Goal: Task Accomplishment & Management: Use online tool/utility

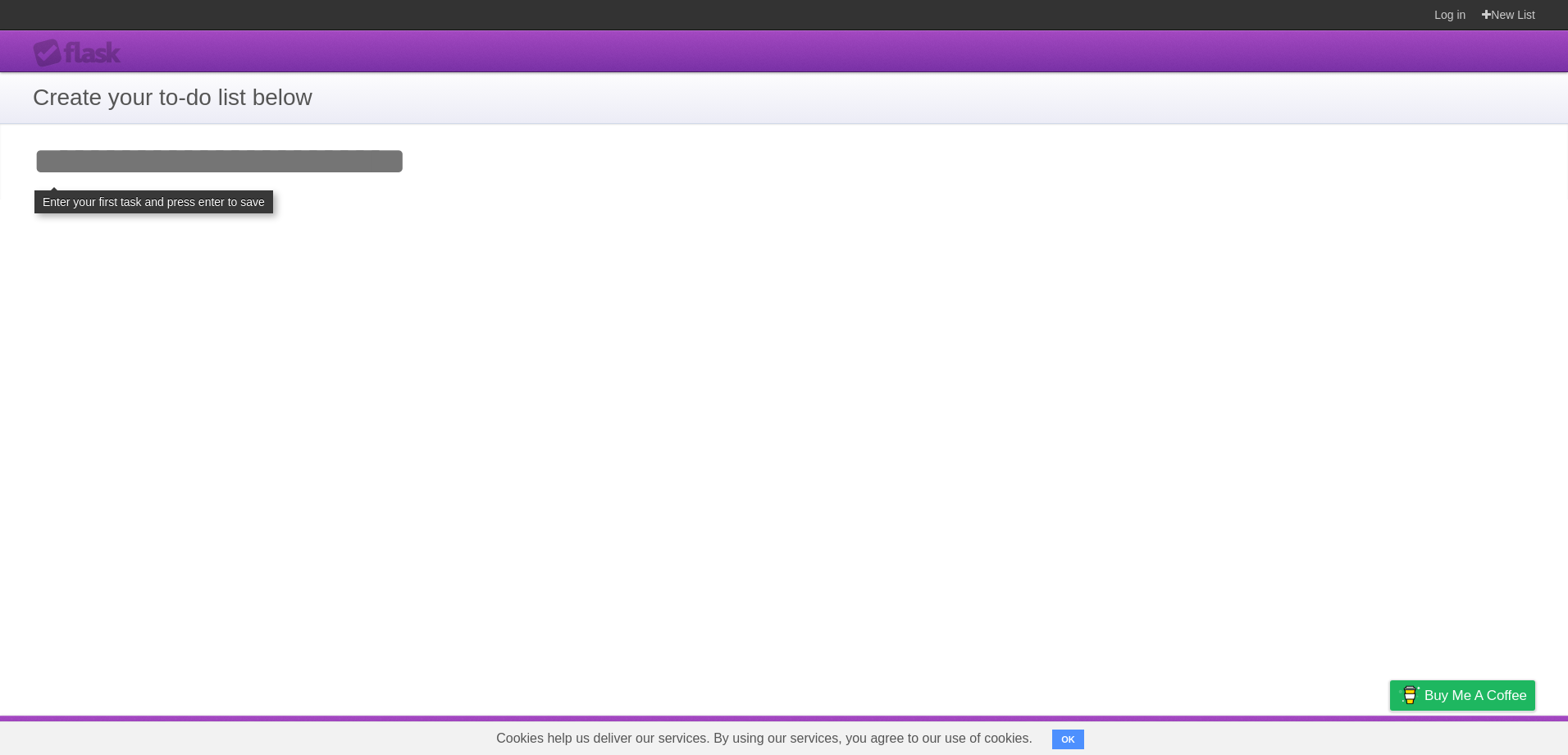
click at [189, 159] on input "Add your first task" at bounding box center [784, 162] width 1568 height 75
click at [58, 176] on input "Add your first task" at bounding box center [784, 162] width 1568 height 75
click at [84, 170] on input "Add your first task" at bounding box center [784, 162] width 1568 height 75
click at [32, 159] on input "Add your first task" at bounding box center [784, 162] width 1568 height 75
click at [46, 167] on input "Add your first task" at bounding box center [784, 162] width 1568 height 75
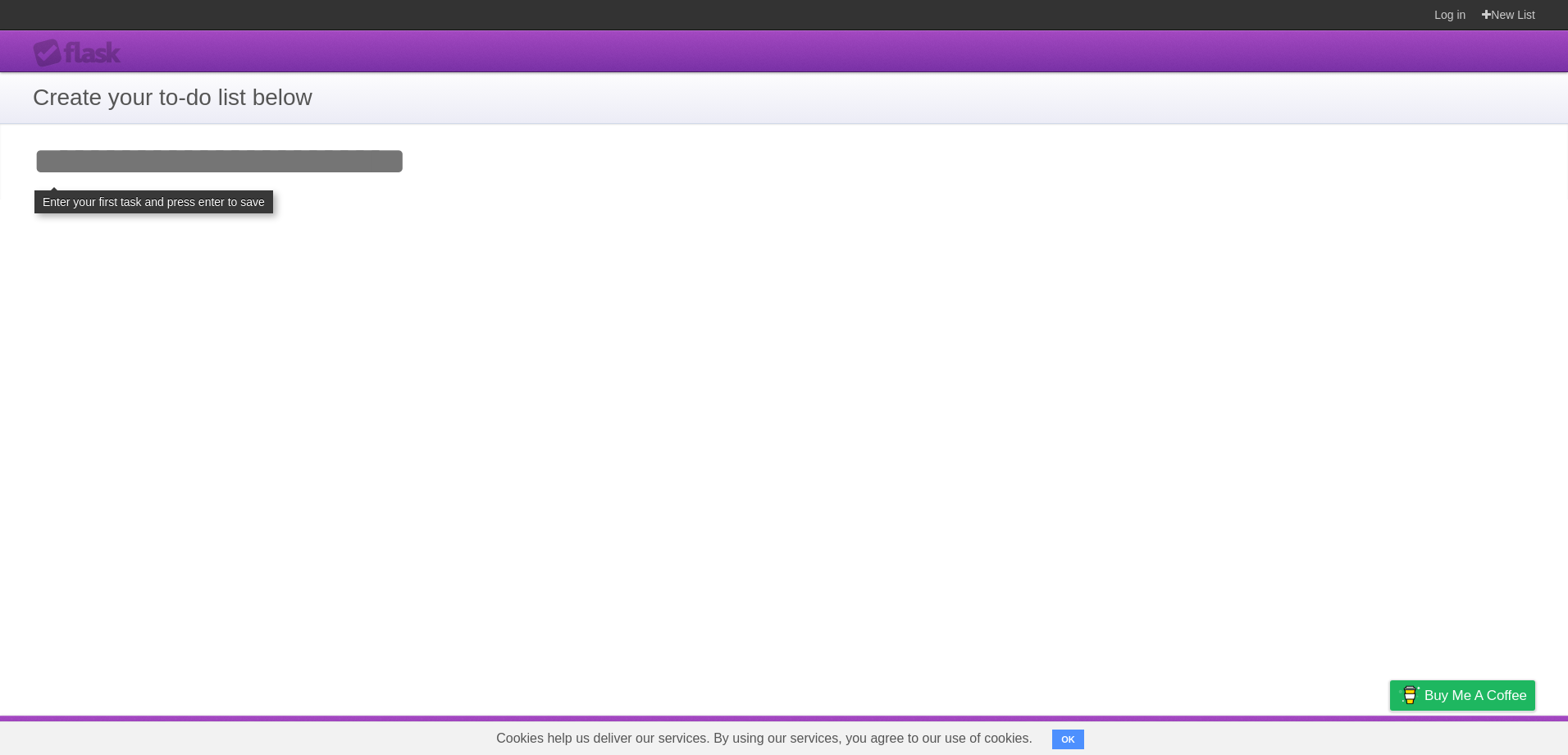
click at [471, 159] on input "Add your first task" at bounding box center [784, 162] width 1568 height 75
click at [156, 199] on input "Add your first task" at bounding box center [784, 162] width 1568 height 75
click at [459, 178] on input "Add your first task" at bounding box center [784, 162] width 1568 height 75
click at [284, 183] on input "Add your first task" at bounding box center [784, 162] width 1568 height 75
click at [131, 165] on input "Add your first task" at bounding box center [784, 162] width 1568 height 75
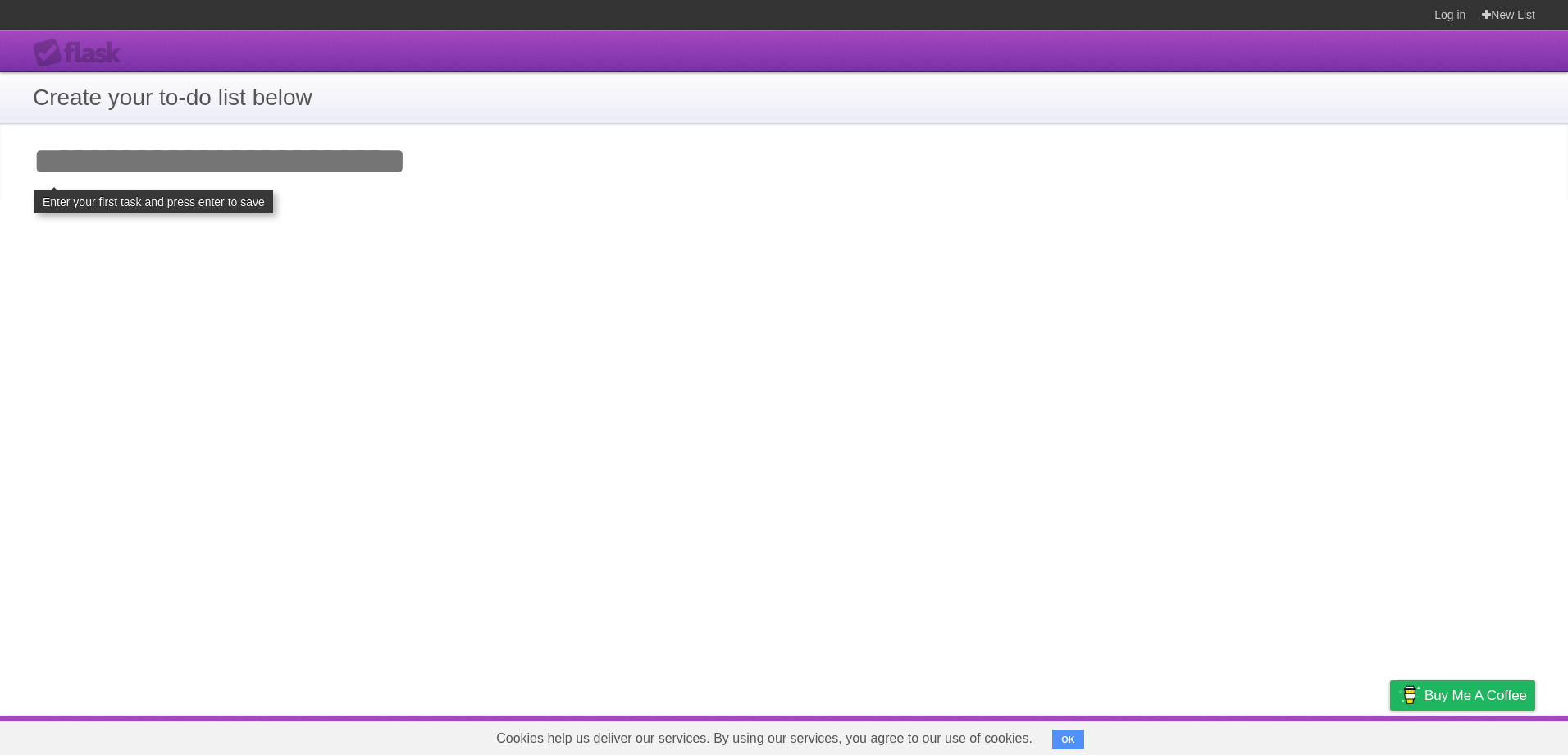
click at [778, 737] on button "OK" at bounding box center [1068, 739] width 32 height 20
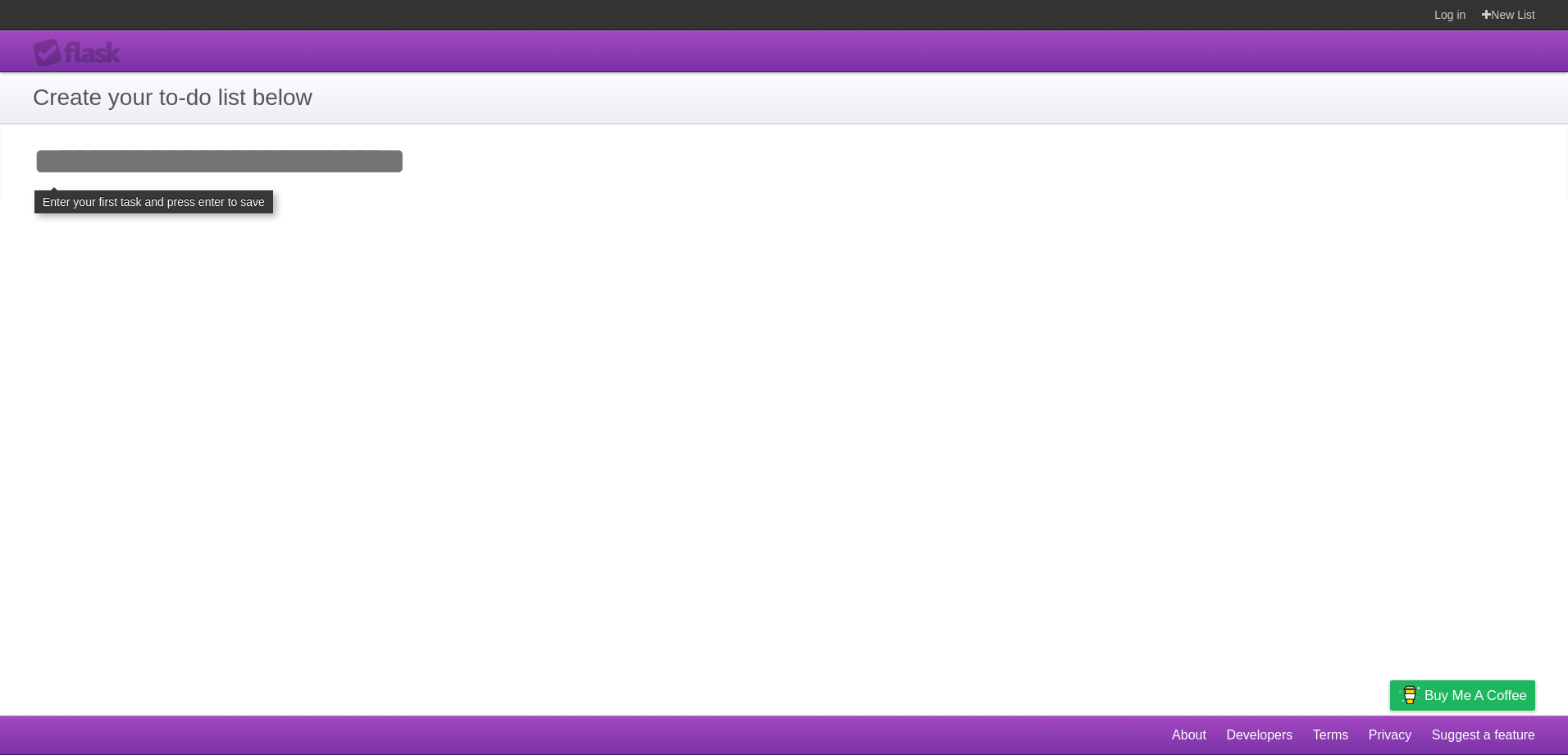
click at [344, 142] on input "Add your first task" at bounding box center [784, 162] width 1568 height 75
click at [202, 124] on input "Add your first task" at bounding box center [784, 162] width 1568 height 75
click at [184, 147] on input "Add your first task" at bounding box center [784, 162] width 1568 height 75
click at [222, 65] on header "Flask" at bounding box center [784, 51] width 1568 height 42
drag, startPoint x: 332, startPoint y: 104, endPoint x: 161, endPoint y: 106, distance: 171.0
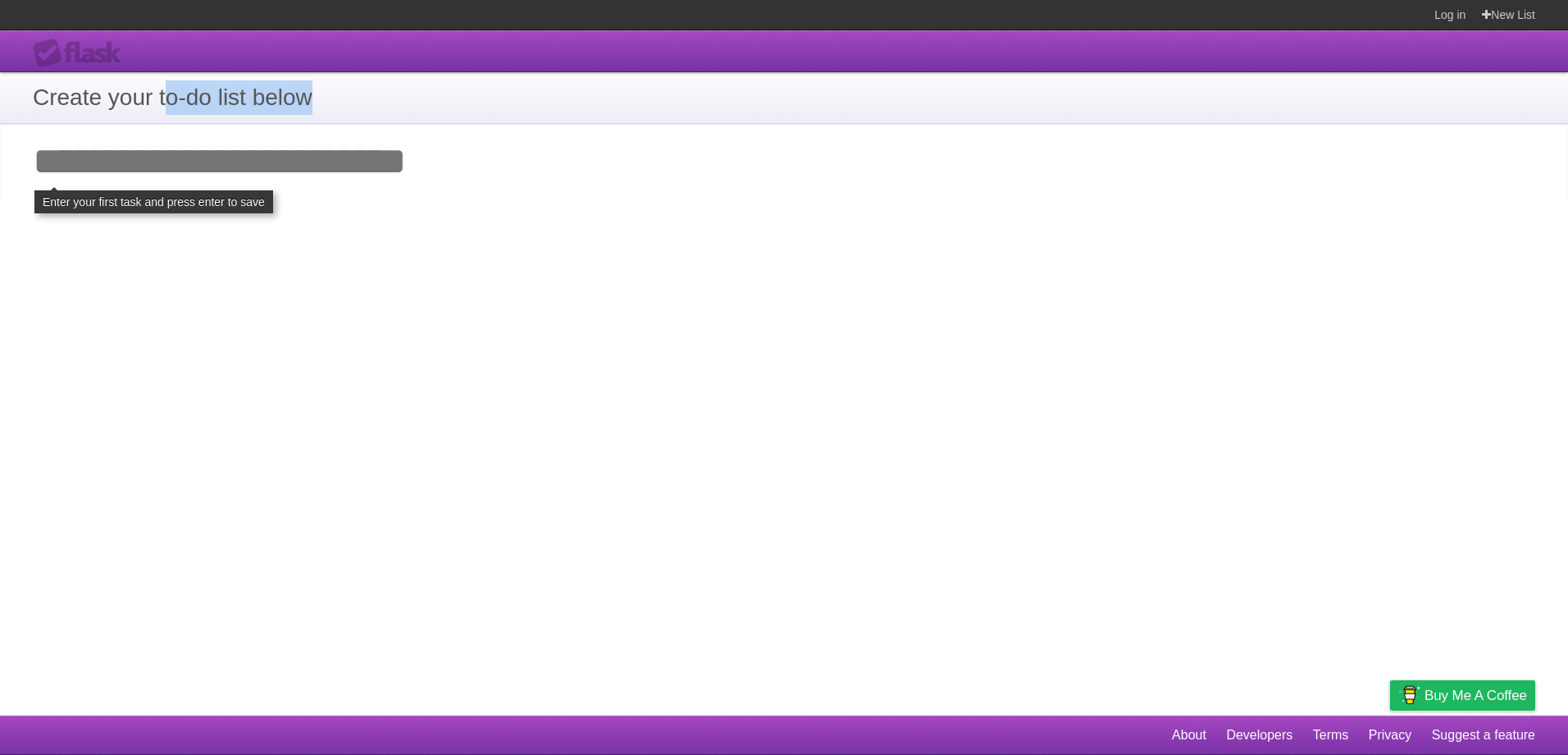
click at [161, 106] on h1 "Create your to-do list below" at bounding box center [784, 98] width 1503 height 34
drag, startPoint x: 161, startPoint y: 106, endPoint x: 54, endPoint y: 124, distance: 108.5
click at [54, 124] on input "Add your first task" at bounding box center [784, 162] width 1568 height 75
click at [41, 101] on h1 "Create your to-do list below" at bounding box center [784, 98] width 1503 height 34
drag, startPoint x: 41, startPoint y: 99, endPoint x: 358, endPoint y: 107, distance: 317.1
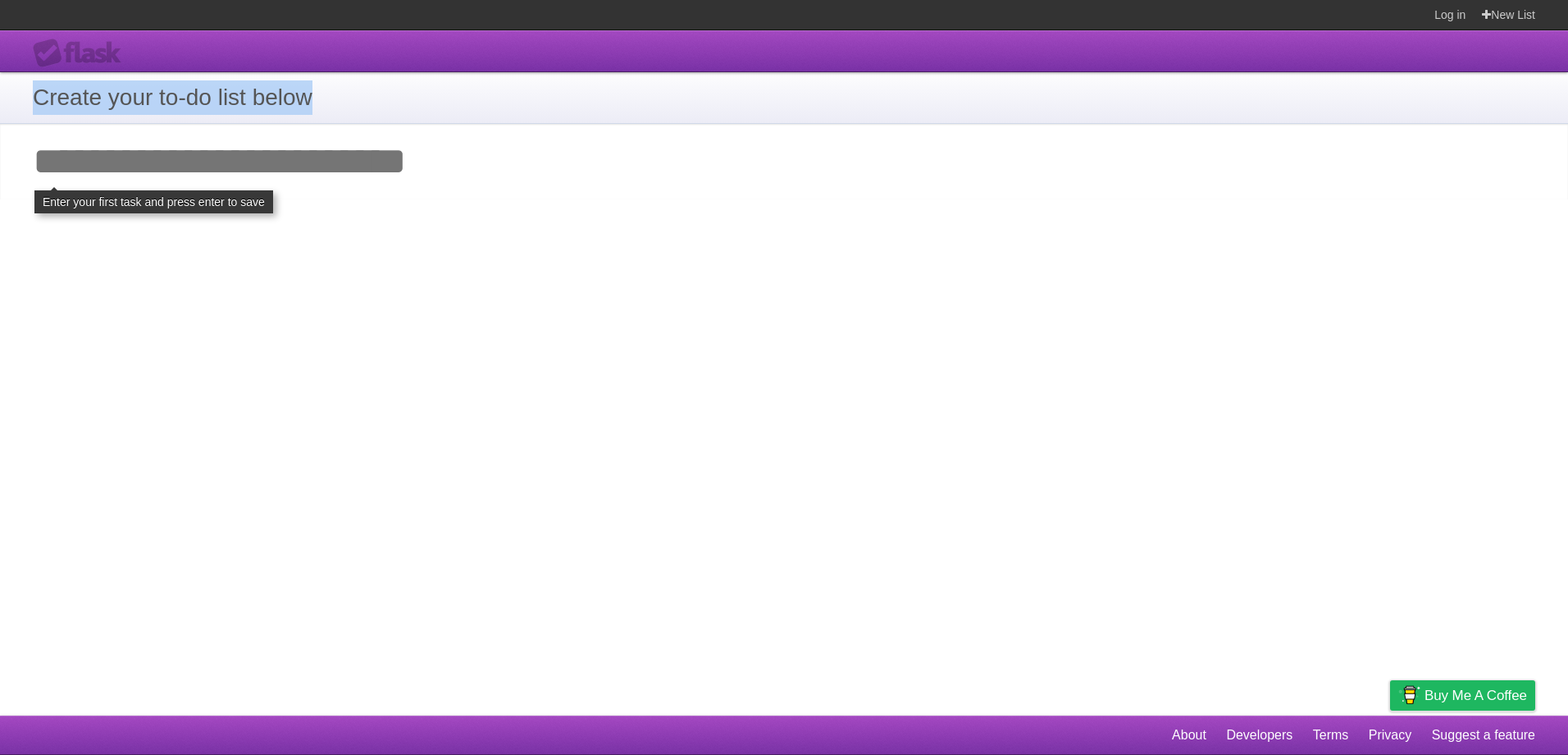
click at [358, 107] on h1 "Create your to-do list below" at bounding box center [784, 98] width 1503 height 34
drag, startPoint x: 358, startPoint y: 107, endPoint x: 333, endPoint y: 165, distance: 63.2
click at [333, 165] on input "Add your first task" at bounding box center [784, 162] width 1568 height 75
click at [177, 169] on input "Add your first task" at bounding box center [784, 162] width 1568 height 75
click at [261, 186] on input "Add your first task" at bounding box center [784, 162] width 1568 height 75
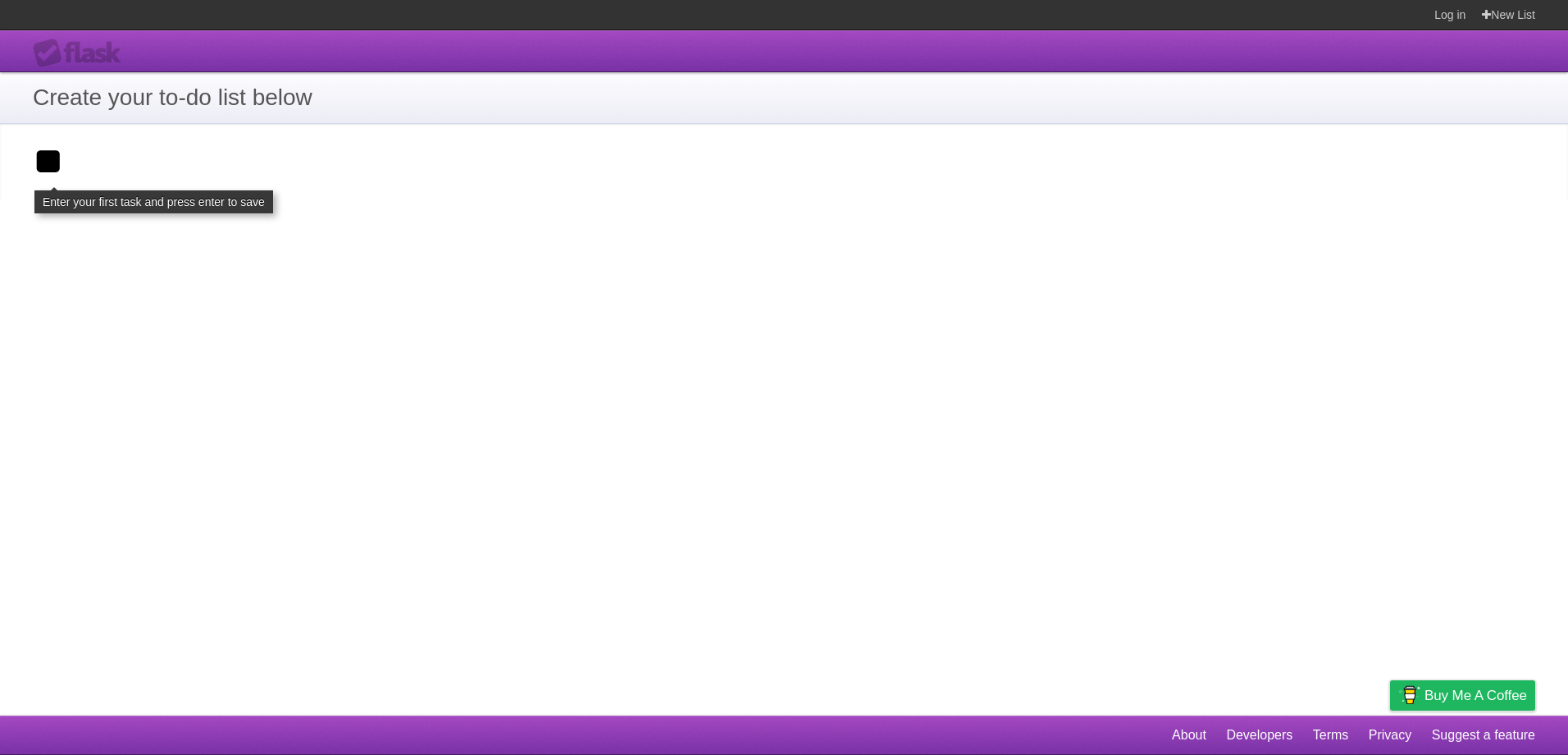
type input "*"
